Goal: Task Accomplishment & Management: Manage account settings

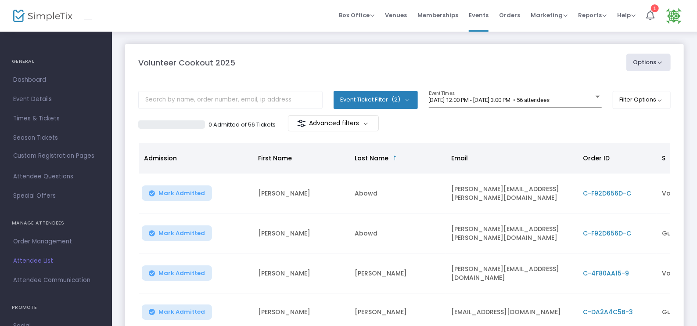
click at [652, 66] on button "Options" at bounding box center [648, 63] width 45 height 18
click at [624, 88] on li "Export List" at bounding box center [624, 88] width 81 height 17
radio input "false"
radio input "true"
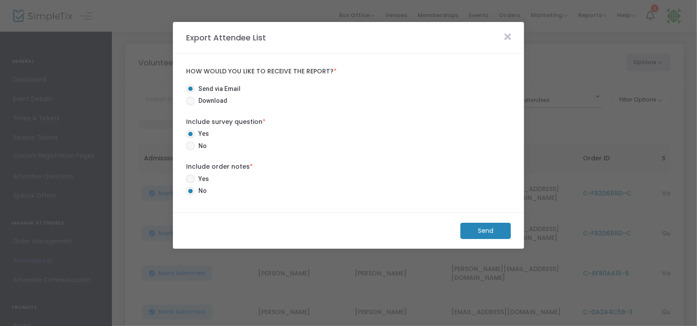
click at [189, 181] on span at bounding box center [190, 178] width 9 height 9
click at [190, 183] on input "Yes" at bounding box center [190, 183] width 0 height 0
radio input "true"
click at [480, 227] on m-button "Send" at bounding box center [485, 230] width 50 height 16
